Goal: Check status: Check status

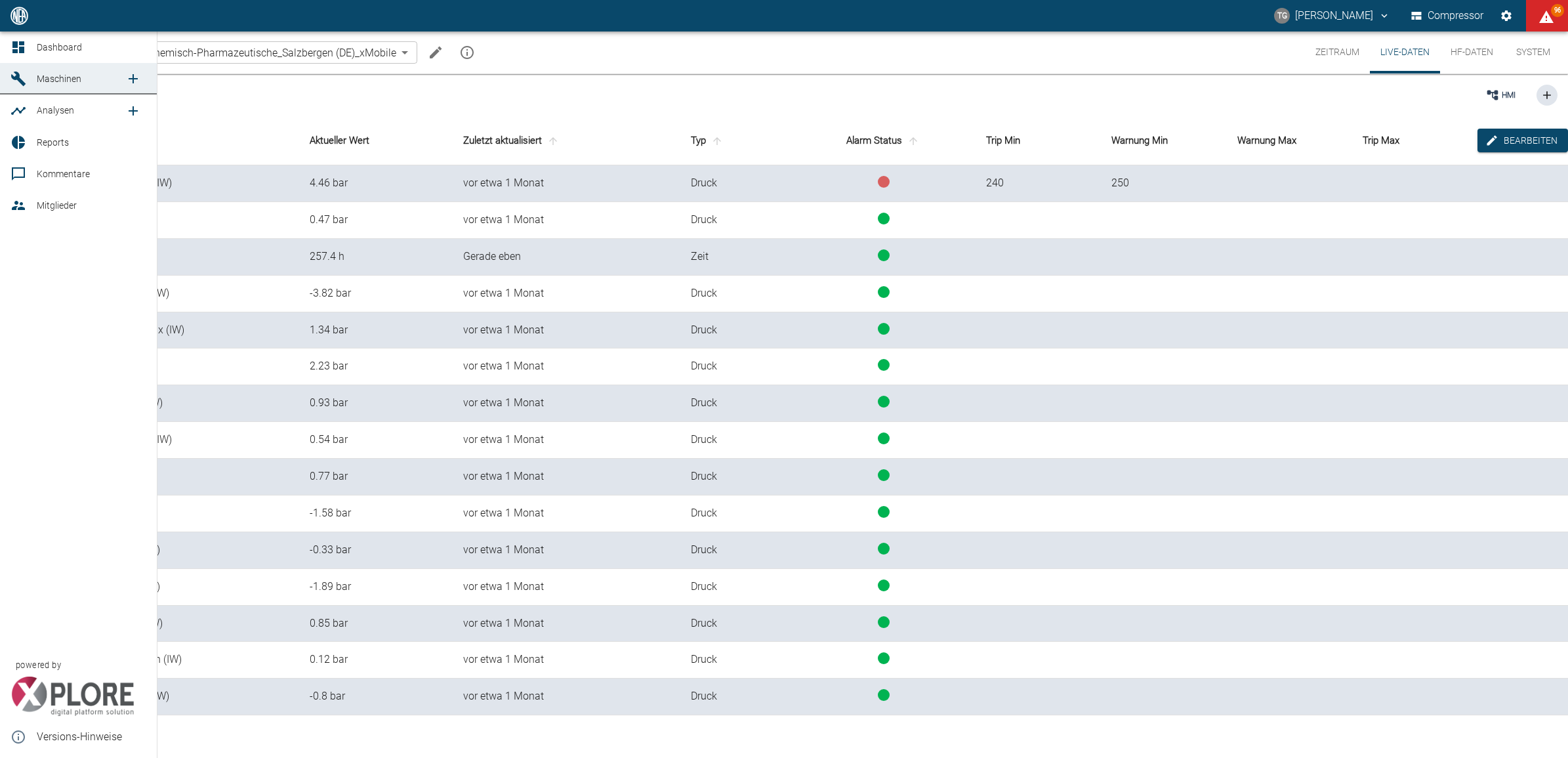
click at [26, 44] on div at bounding box center [20, 47] width 19 height 16
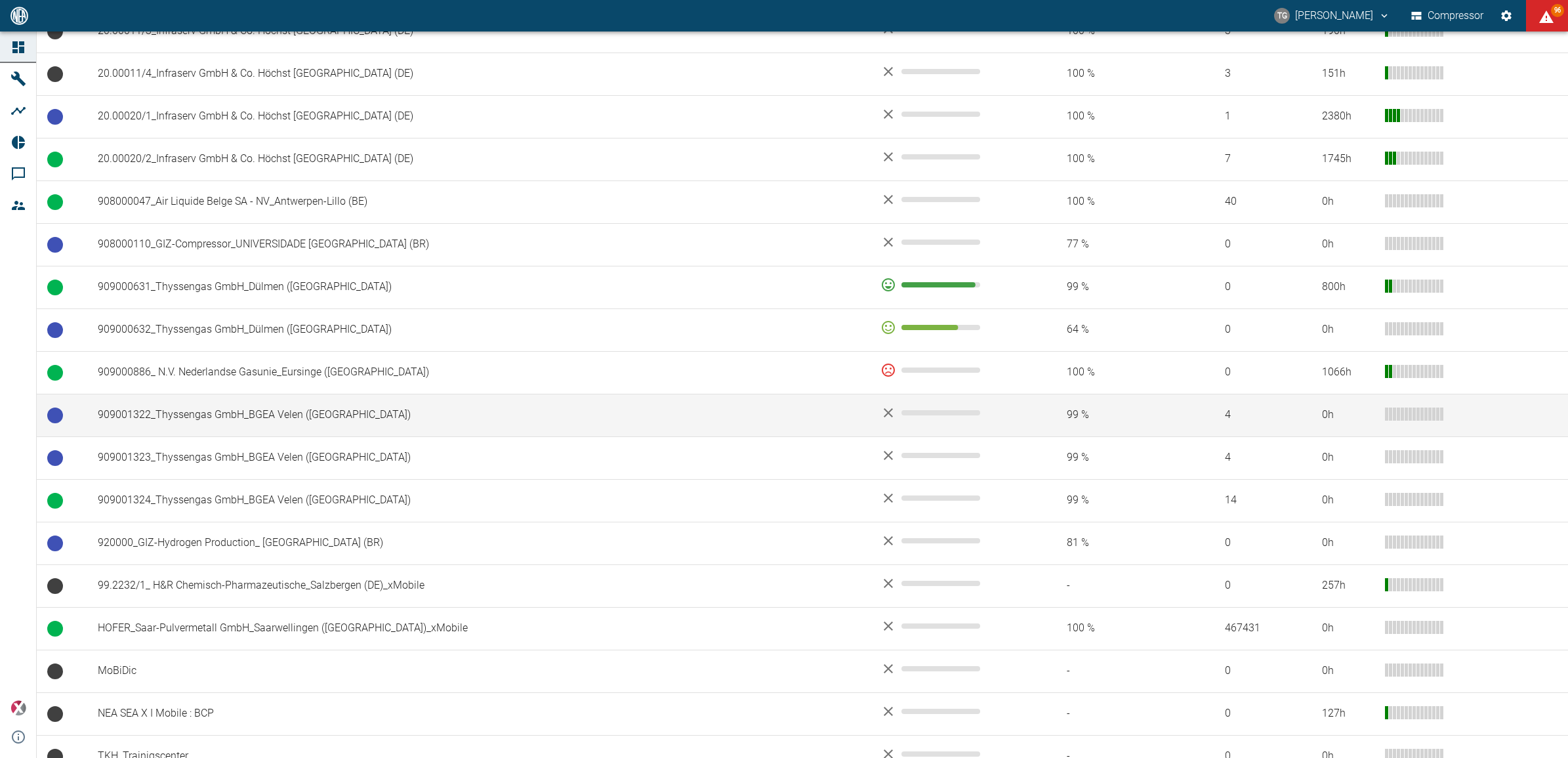
scroll to position [807, 0]
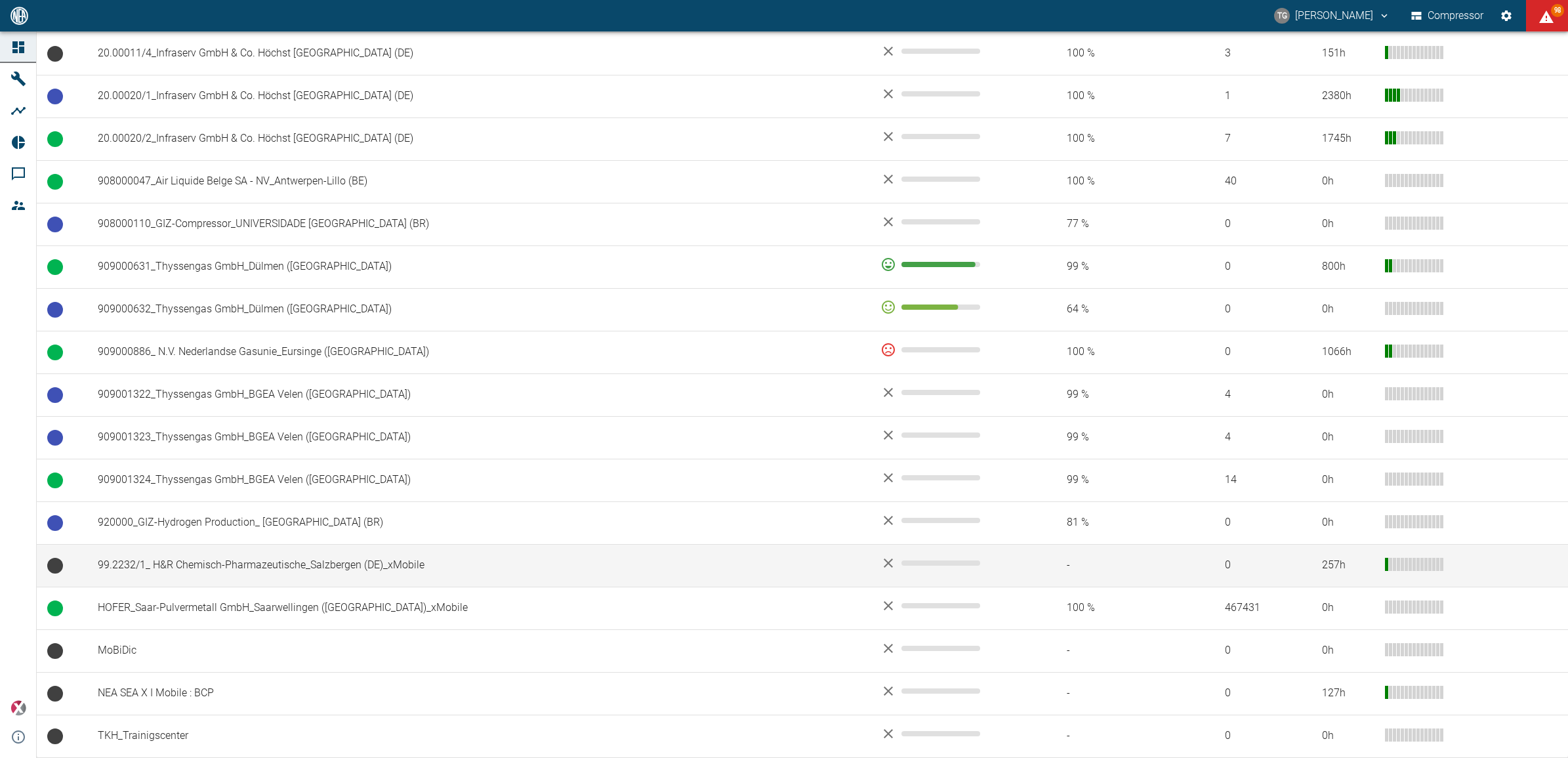
click at [175, 568] on td "99.2232/1_ H&R Chemisch-Pharmazeutische_Salzbergen (DE)_xMobile" at bounding box center [478, 565] width 783 height 43
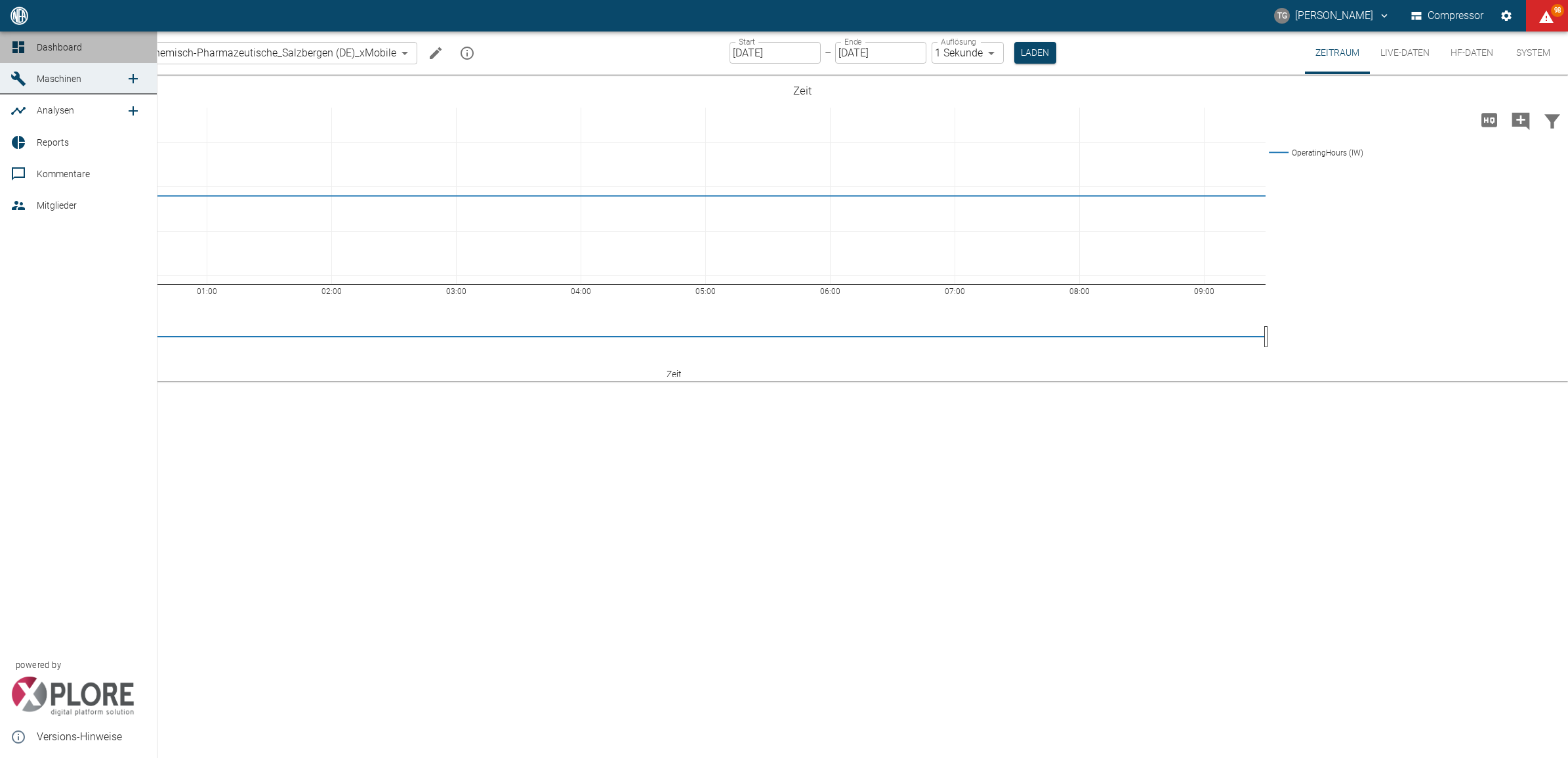
click at [18, 55] on icon at bounding box center [18, 47] width 16 height 16
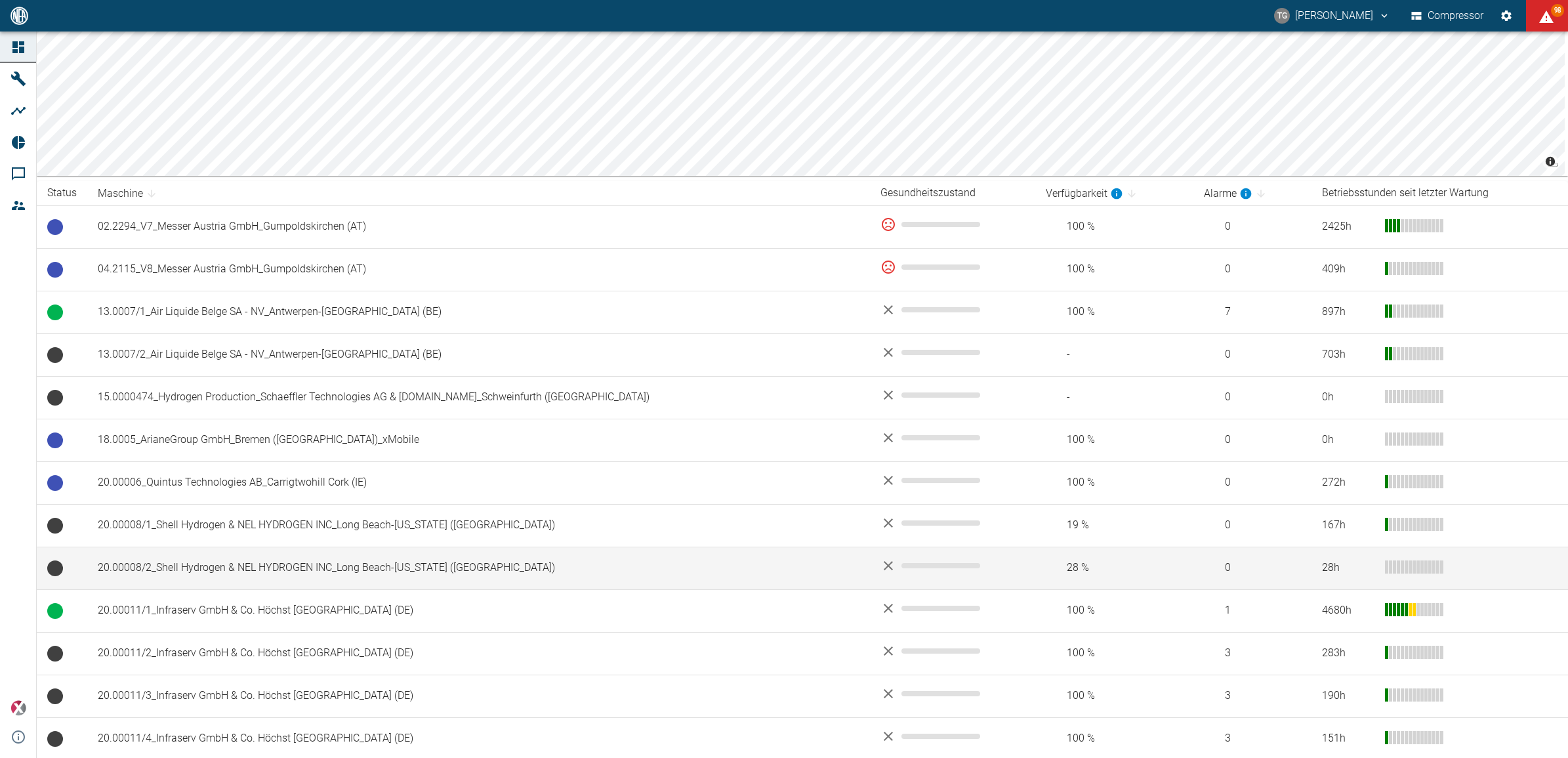
scroll to position [246, 0]
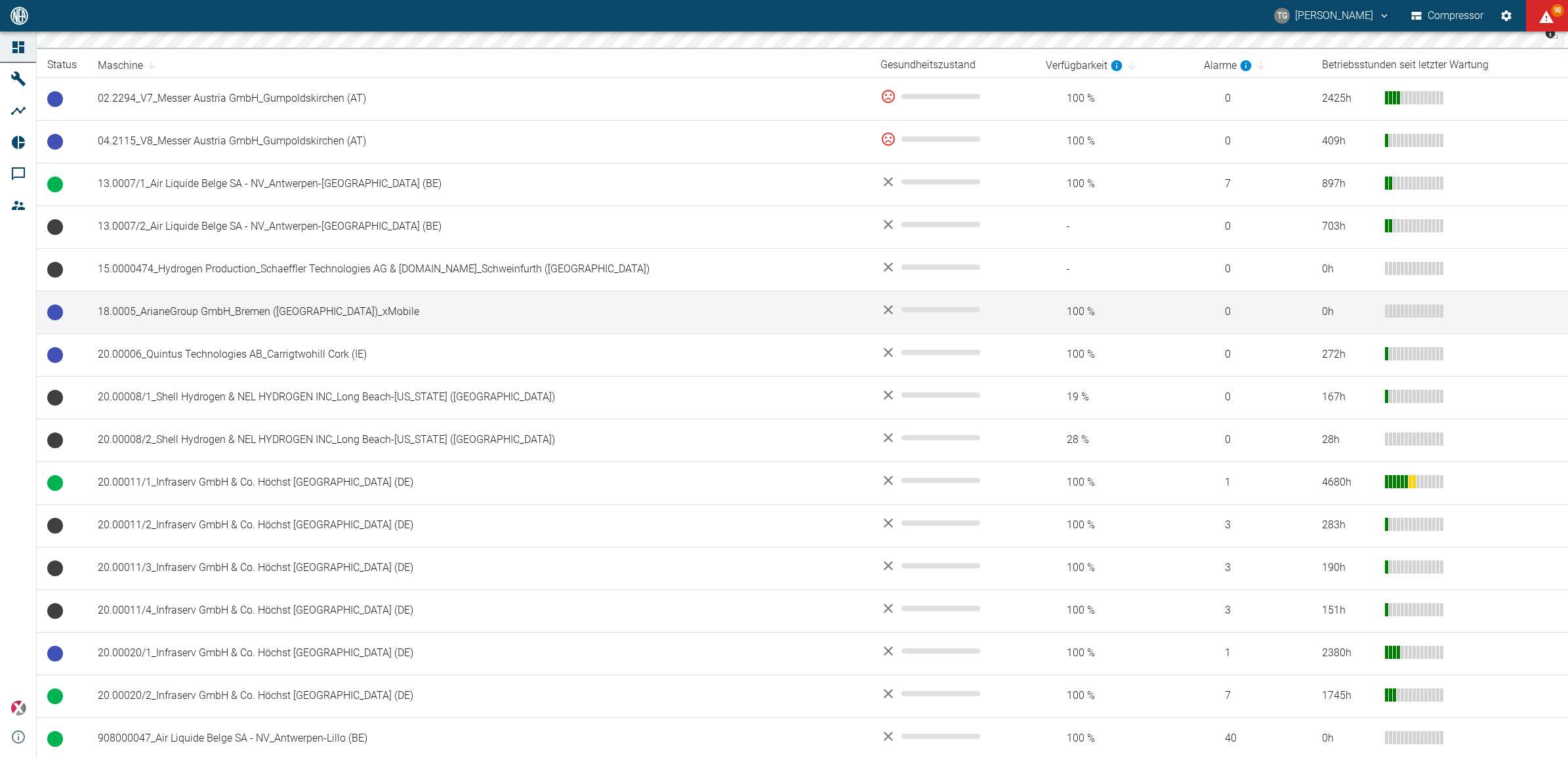
click at [211, 310] on td "18.0005_ArianeGroup GmbH_Bremen ([GEOGRAPHIC_DATA])_xMobile" at bounding box center [478, 312] width 783 height 43
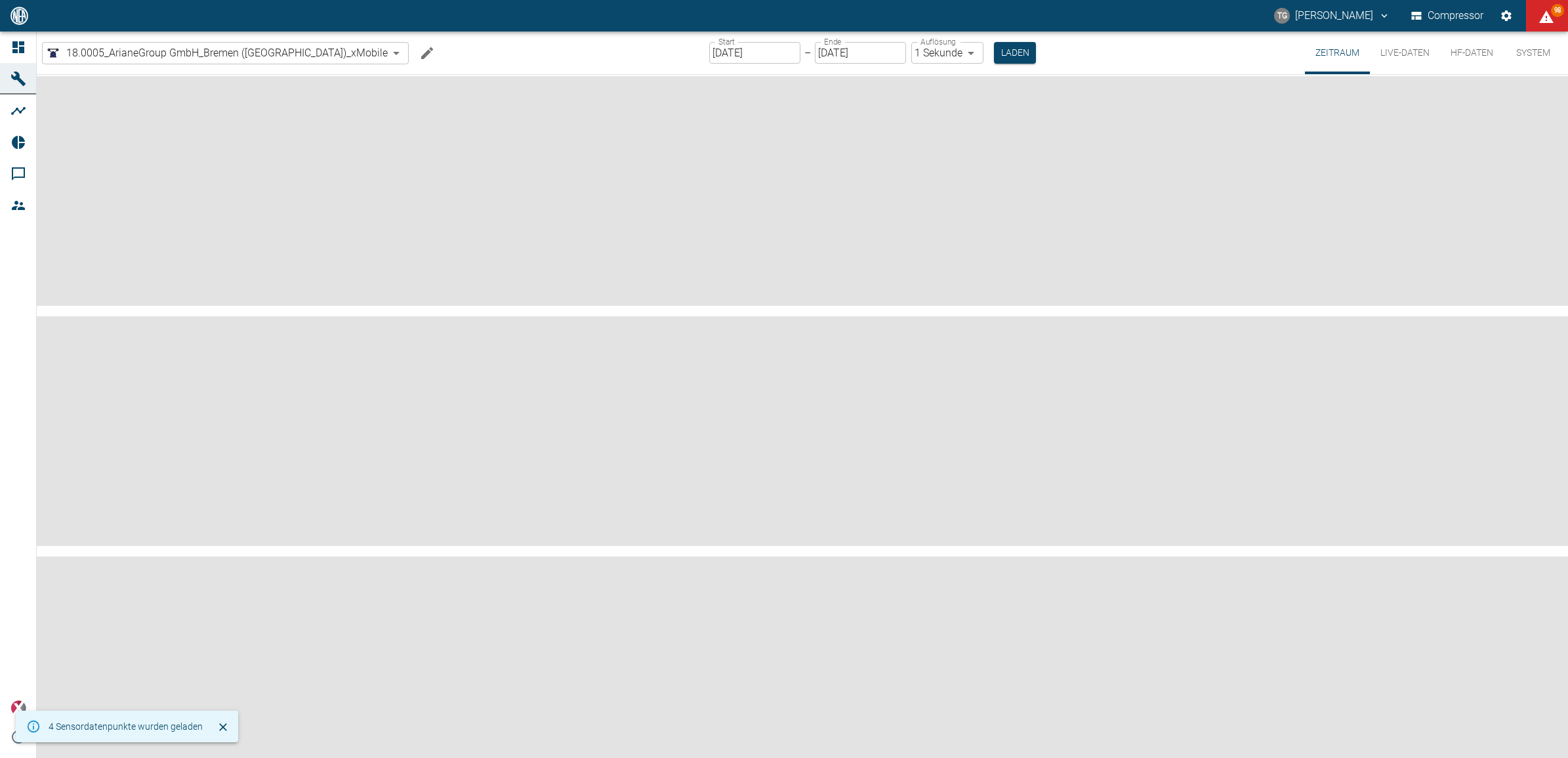
click at [1388, 55] on button "Live-Daten" at bounding box center [1405, 53] width 70 height 43
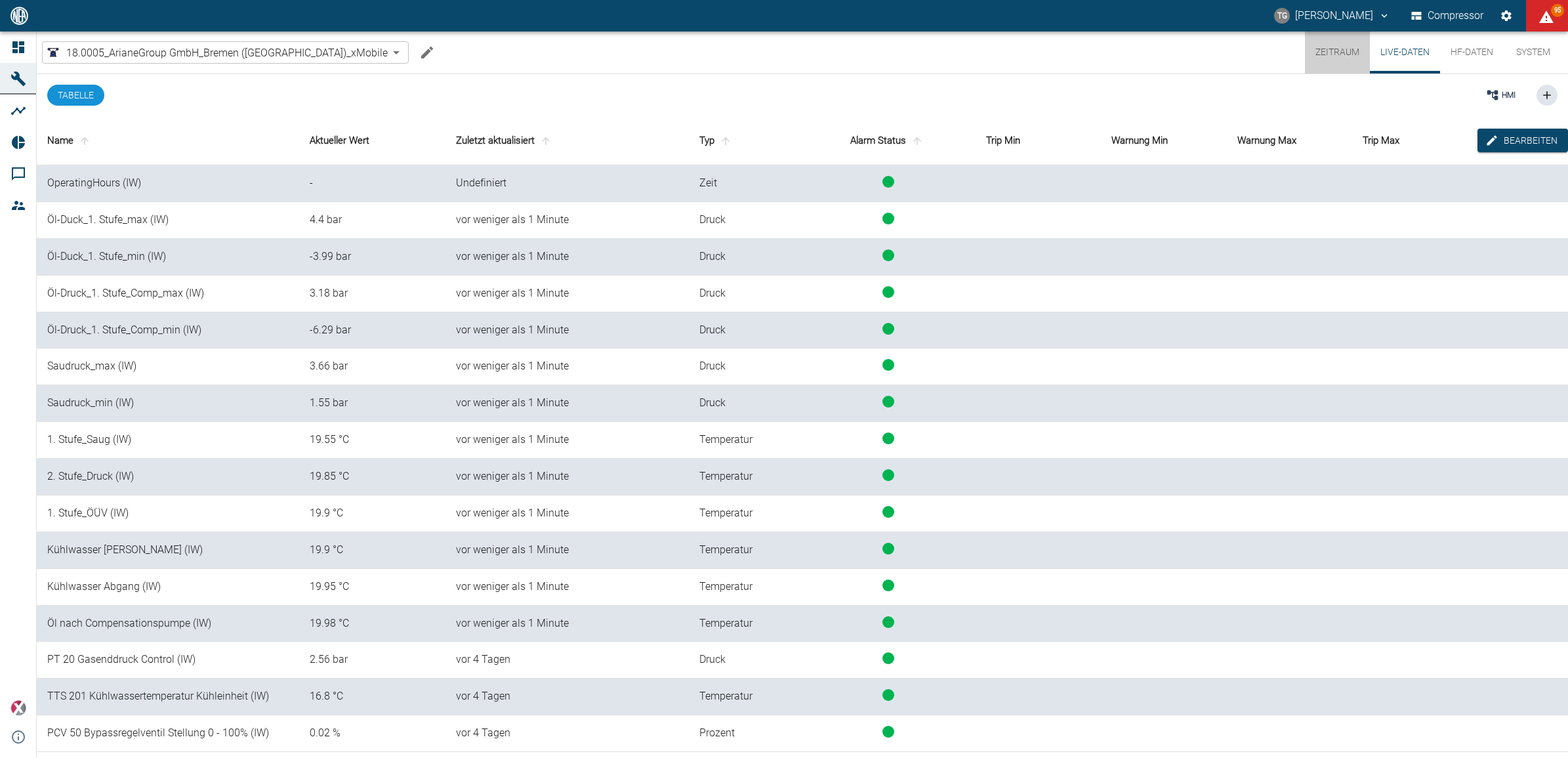
click at [1345, 49] on button "Zeitraum" at bounding box center [1338, 53] width 65 height 42
